Goal: Check status: Check status

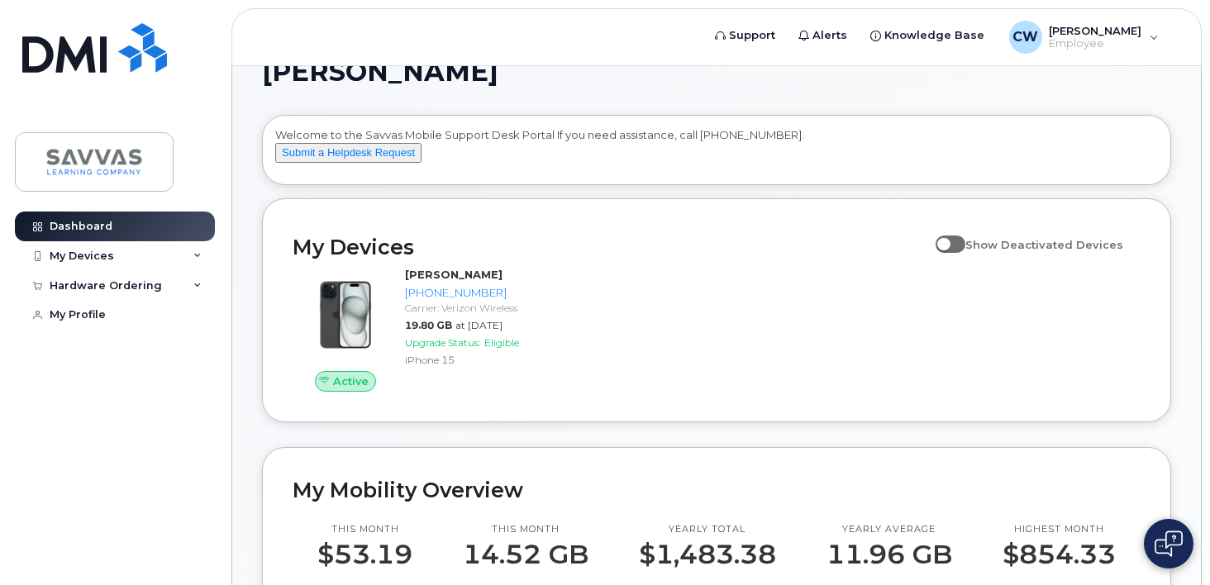
scroll to position [17, 0]
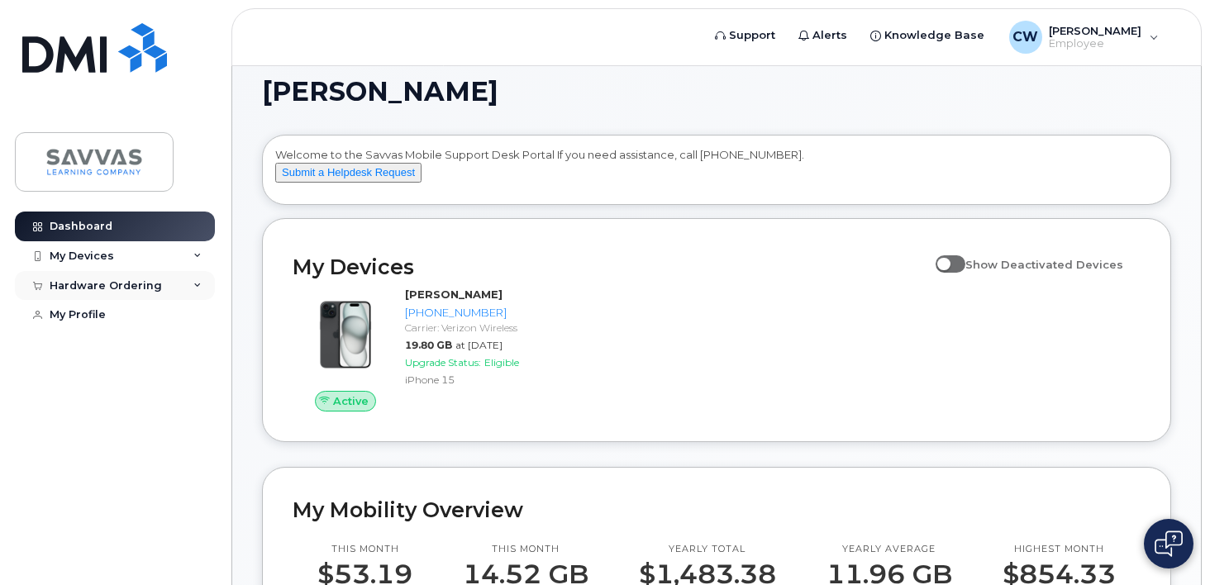
click at [194, 286] on icon at bounding box center [197, 286] width 8 height 8
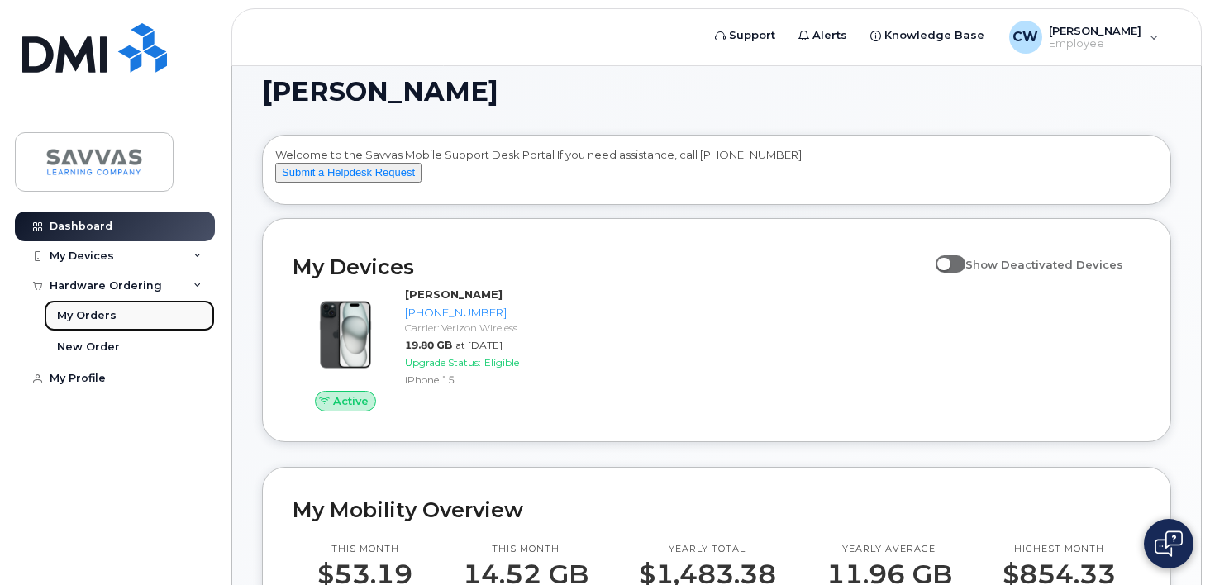
click at [136, 308] on link "My Orders" at bounding box center [129, 315] width 171 height 31
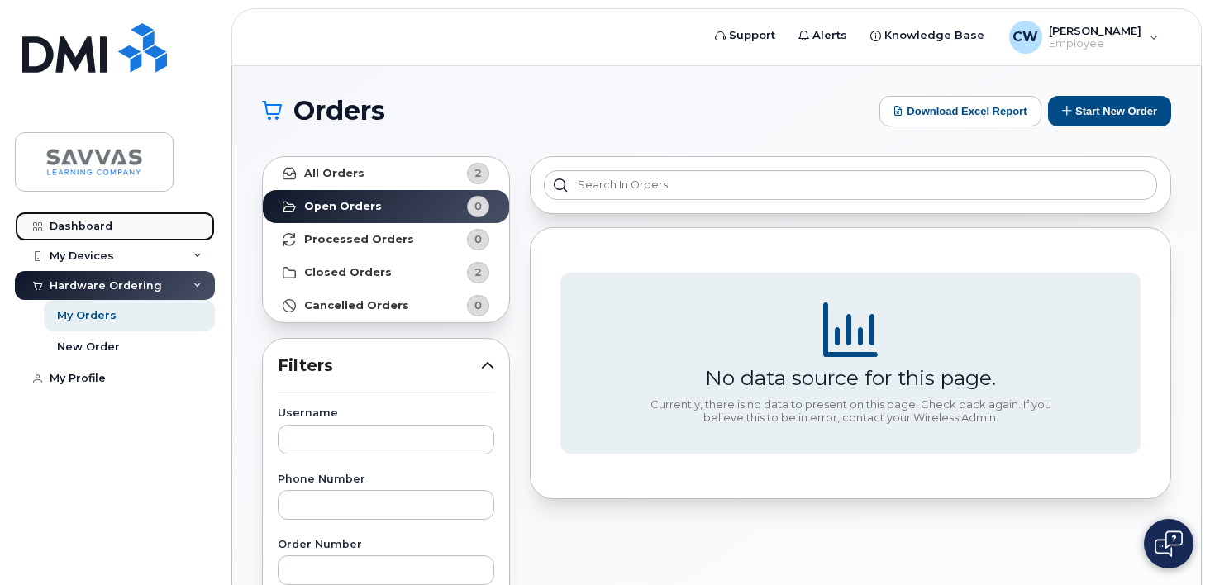
click at [103, 216] on link "Dashboard" at bounding box center [115, 227] width 200 height 30
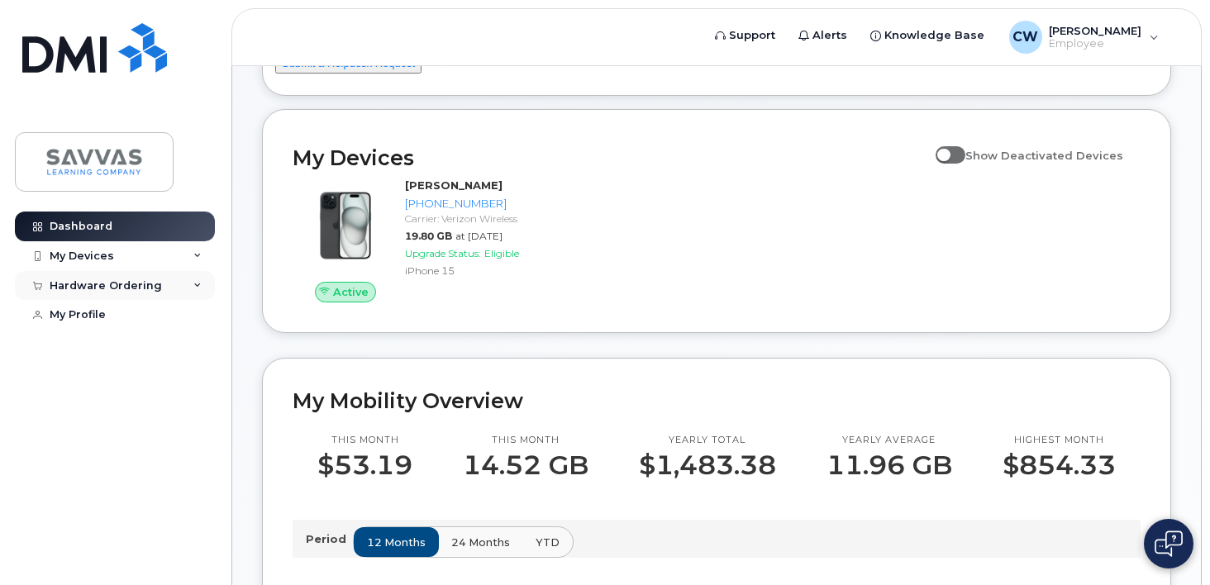
scroll to position [131, 0]
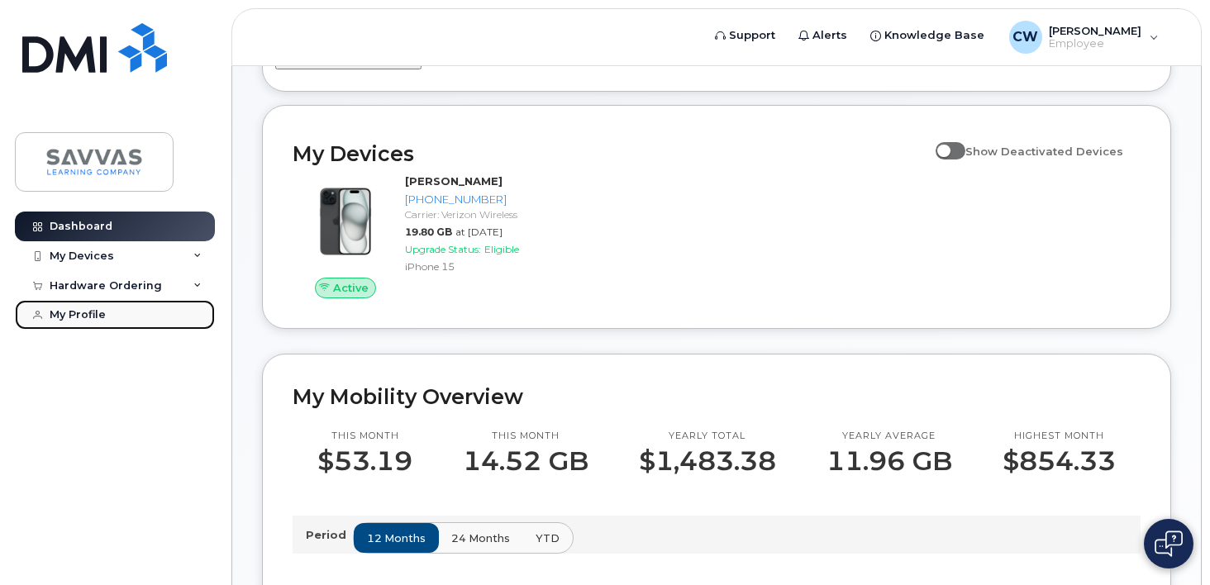
click at [207, 304] on link "My Profile" at bounding box center [115, 315] width 200 height 30
click at [205, 286] on div "Hardware Ordering" at bounding box center [115, 286] width 200 height 30
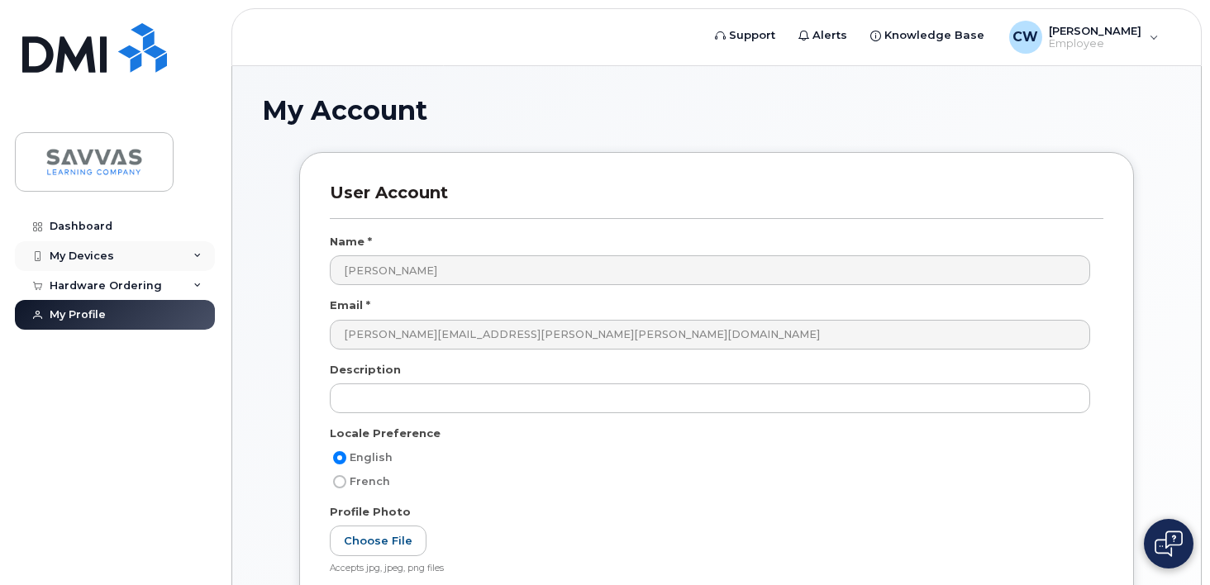
click at [202, 255] on div "My Devices" at bounding box center [115, 256] width 200 height 30
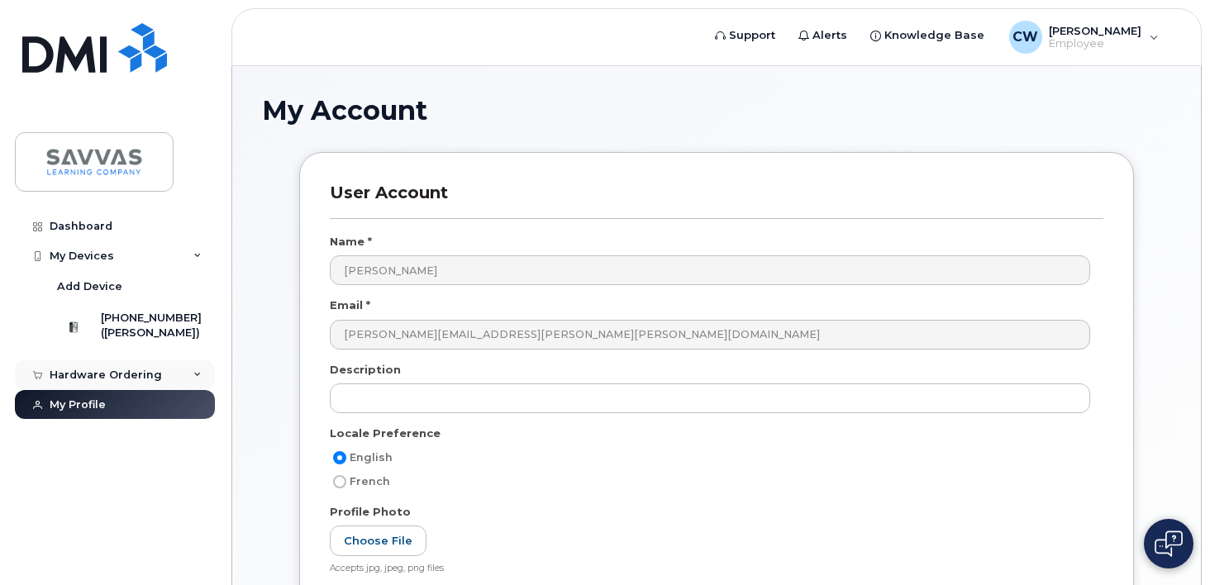
click at [197, 379] on div "Hardware Ordering" at bounding box center [115, 375] width 200 height 30
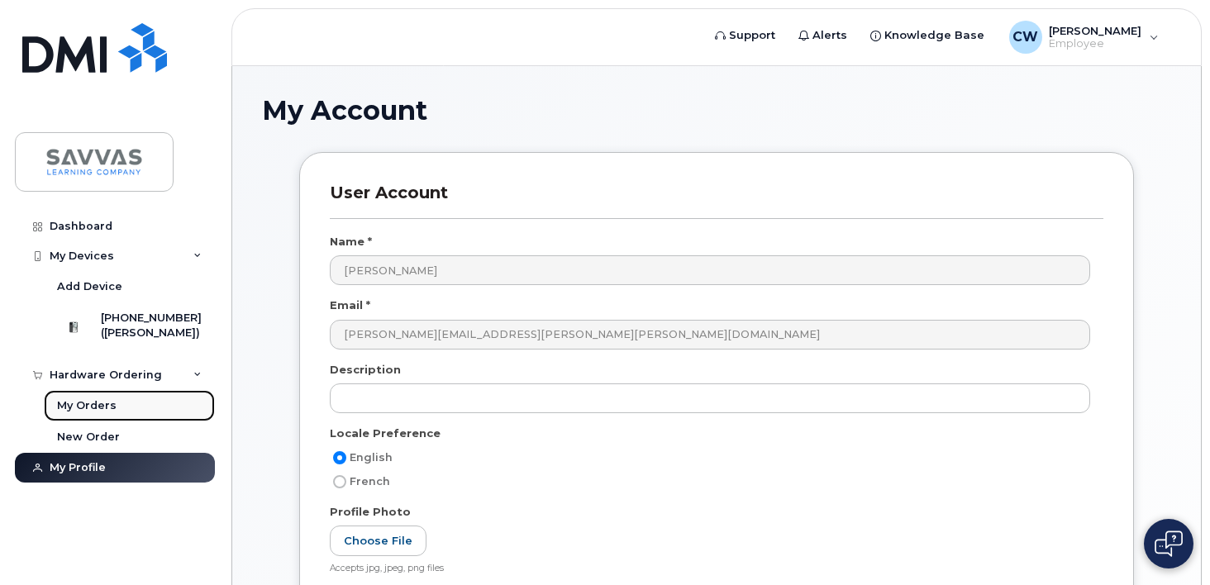
click at [155, 415] on link "My Orders" at bounding box center [129, 405] width 171 height 31
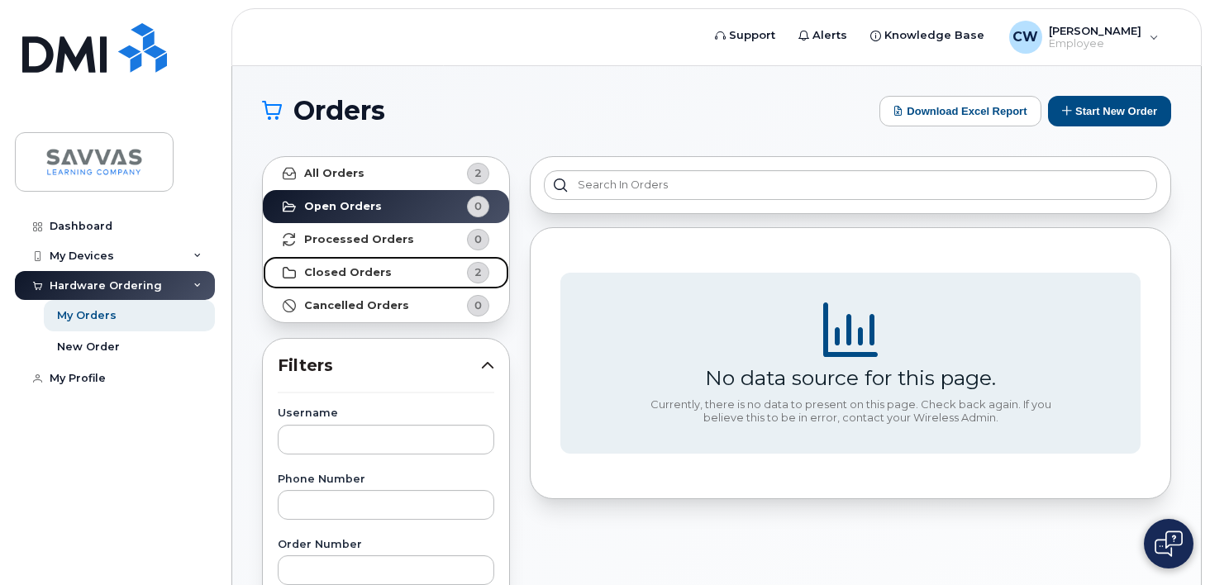
click at [427, 270] on link "Closed Orders 2" at bounding box center [386, 272] width 246 height 33
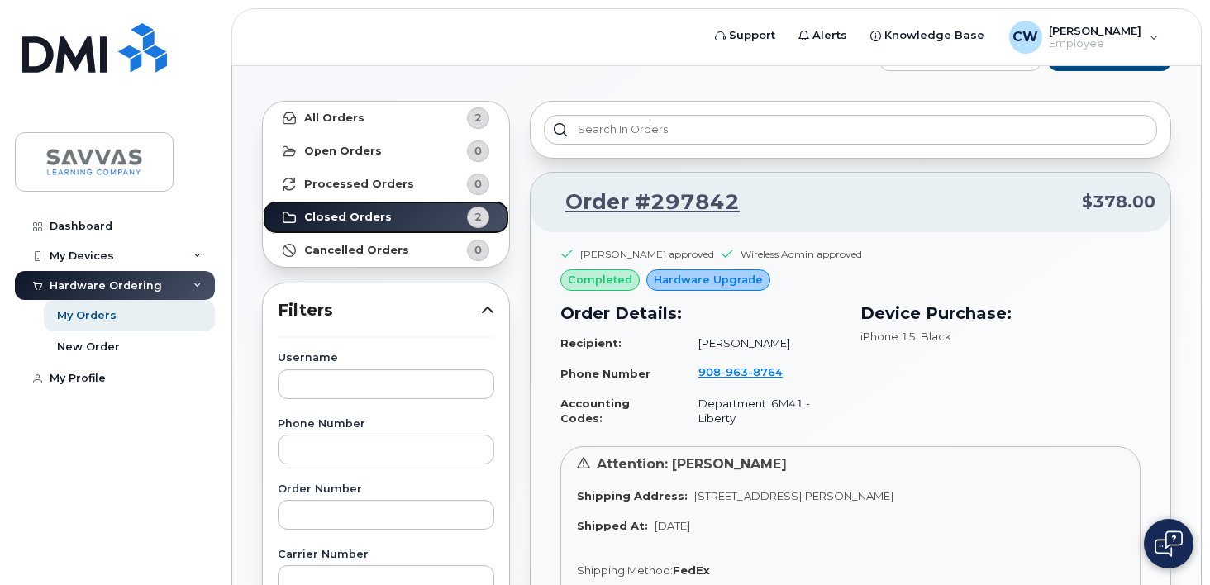
scroll to position [22, 0]
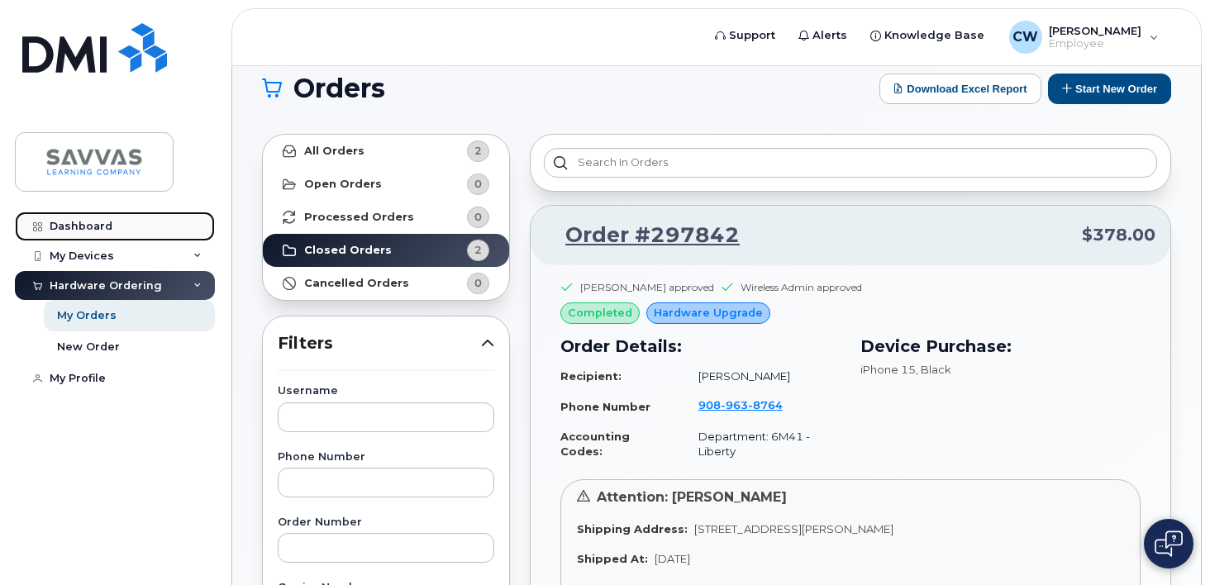
click at [132, 228] on link "Dashboard" at bounding box center [115, 227] width 200 height 30
